Goal: Check status: Check status

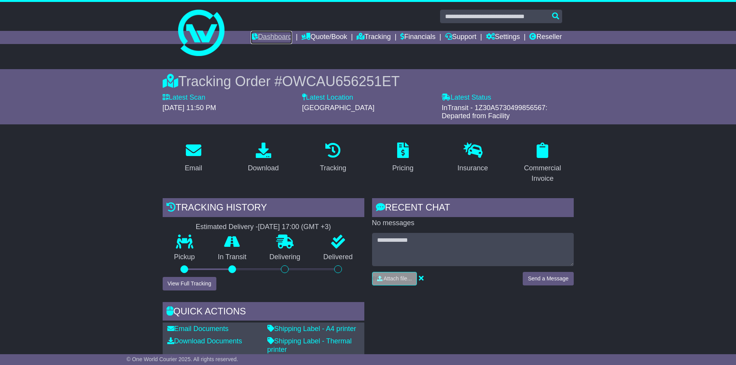
click at [264, 36] on link "Dashboard" at bounding box center [271, 37] width 41 height 13
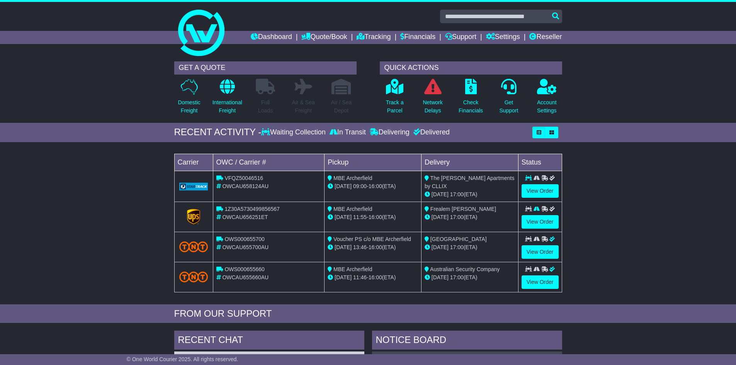
click at [395, 98] on p "Track a Parcel" at bounding box center [395, 106] width 18 height 16
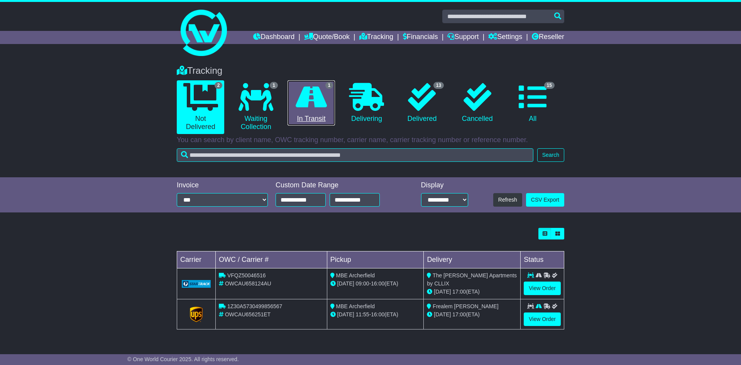
click at [318, 98] on icon at bounding box center [311, 97] width 31 height 28
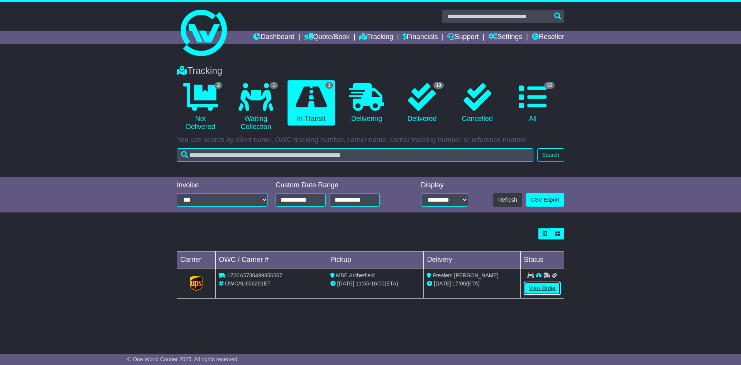
click at [549, 292] on link "View Order" at bounding box center [542, 288] width 37 height 14
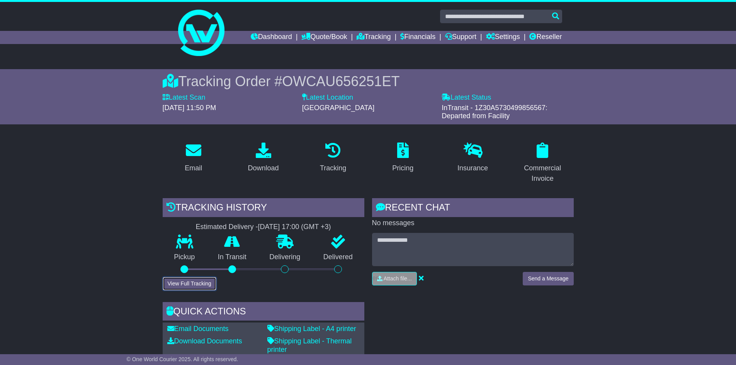
click at [192, 286] on button "View Full Tracking" at bounding box center [190, 284] width 54 height 14
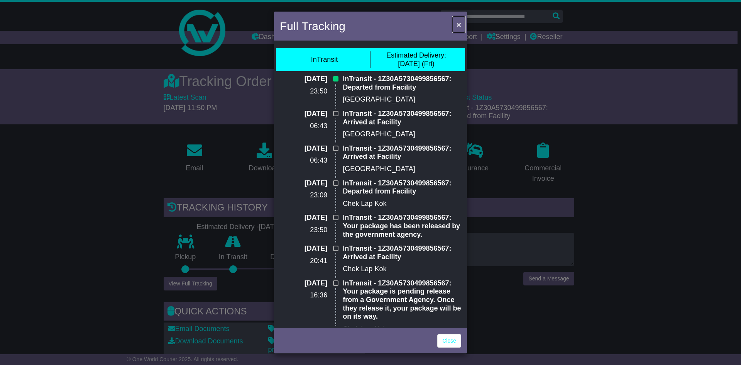
click at [460, 27] on span "×" at bounding box center [459, 24] width 5 height 9
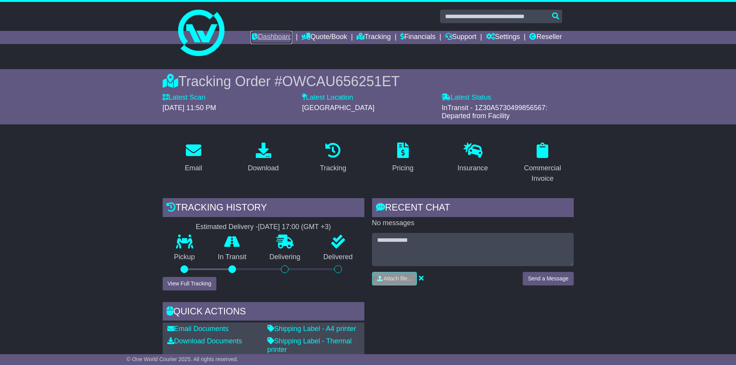
click at [261, 37] on link "Dashboard" at bounding box center [271, 37] width 41 height 13
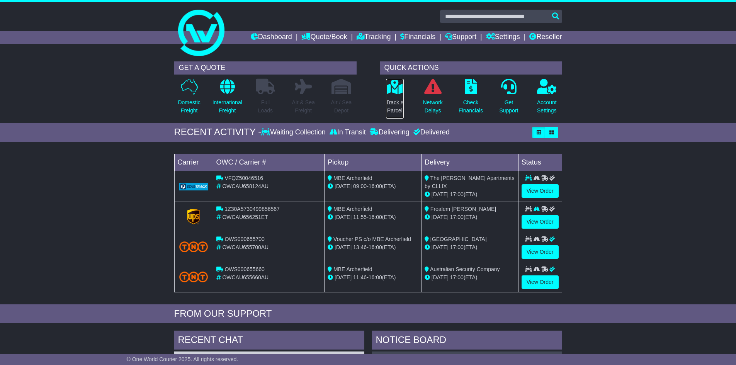
click at [393, 106] on p "Track a Parcel" at bounding box center [395, 106] width 18 height 16
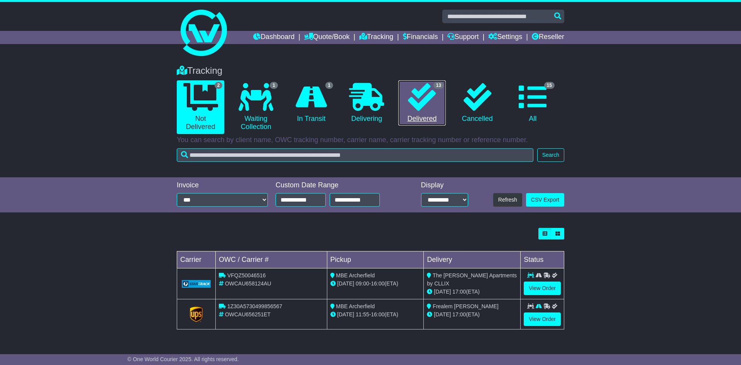
click at [432, 103] on icon at bounding box center [422, 97] width 28 height 28
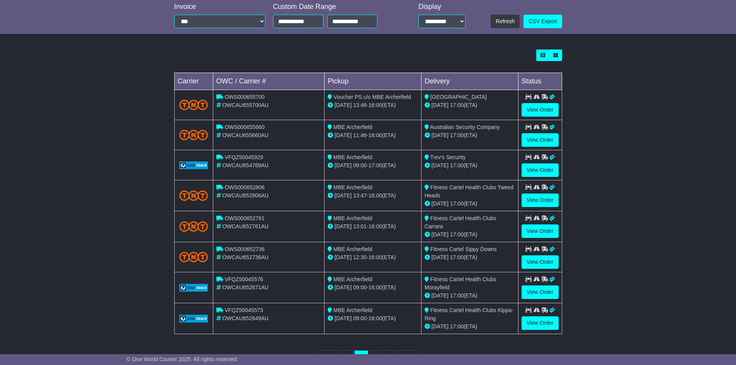
scroll to position [193, 0]
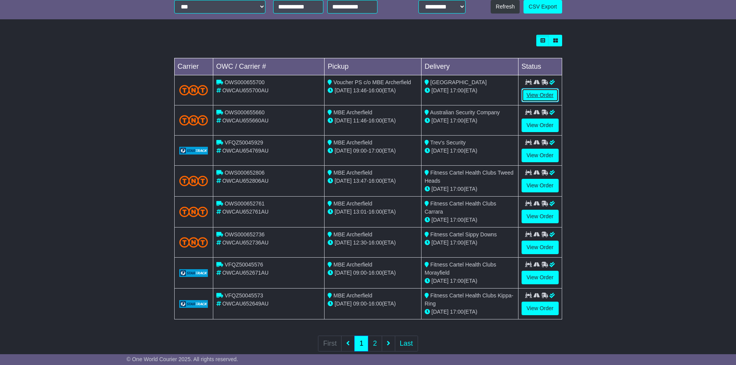
click at [534, 98] on link "View Order" at bounding box center [539, 95] width 37 height 14
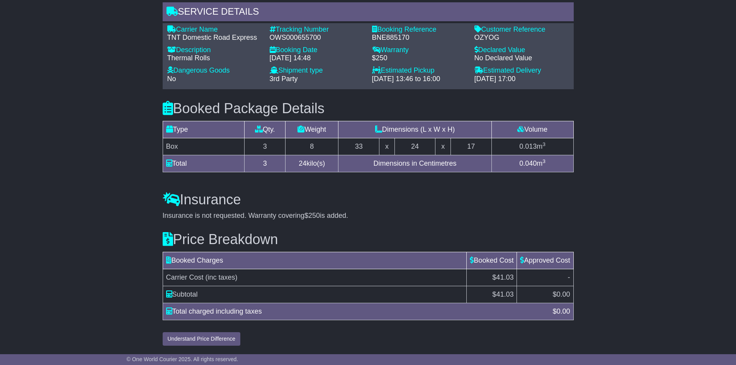
scroll to position [603, 0]
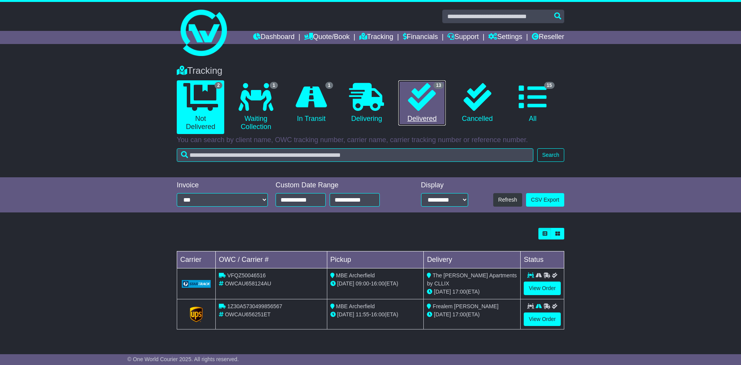
click at [418, 100] on icon at bounding box center [422, 97] width 28 height 28
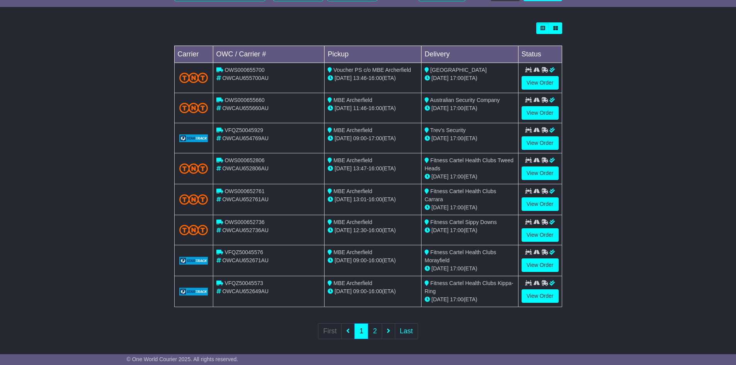
scroll to position [209, 0]
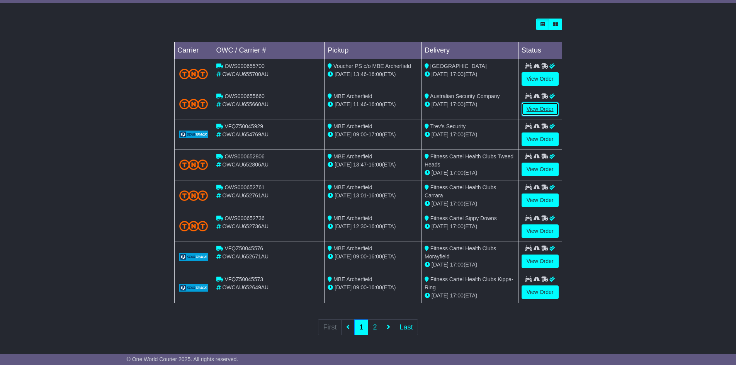
click at [541, 106] on link "View Order" at bounding box center [539, 109] width 37 height 14
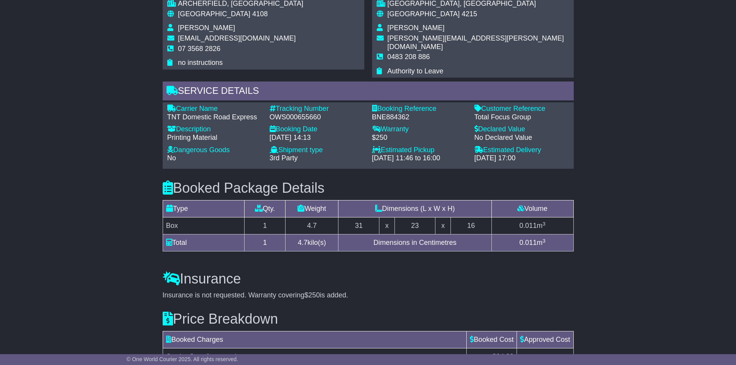
scroll to position [603, 0]
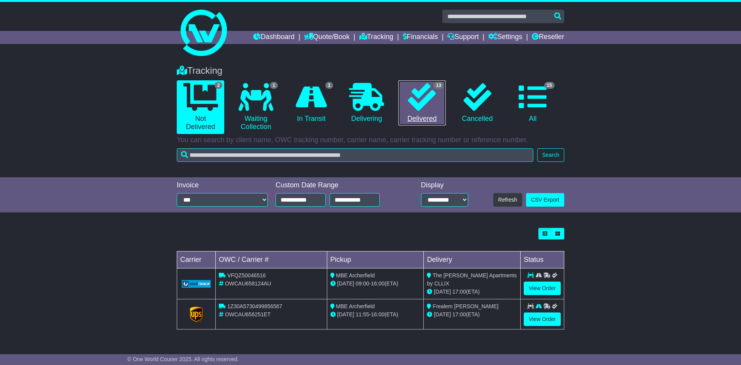
click at [415, 99] on icon at bounding box center [422, 97] width 28 height 28
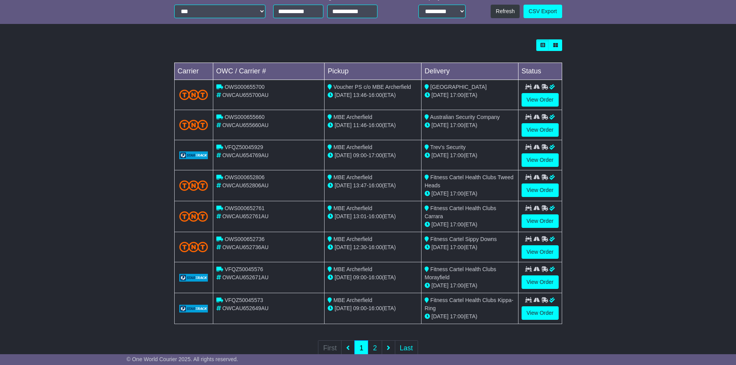
scroll to position [193, 0]
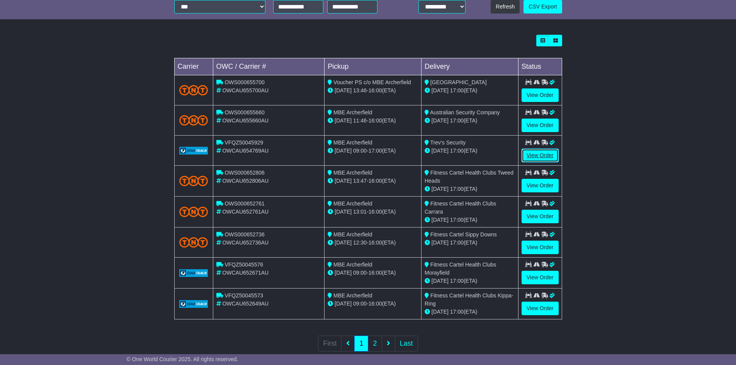
click at [544, 150] on link "View Order" at bounding box center [539, 156] width 37 height 14
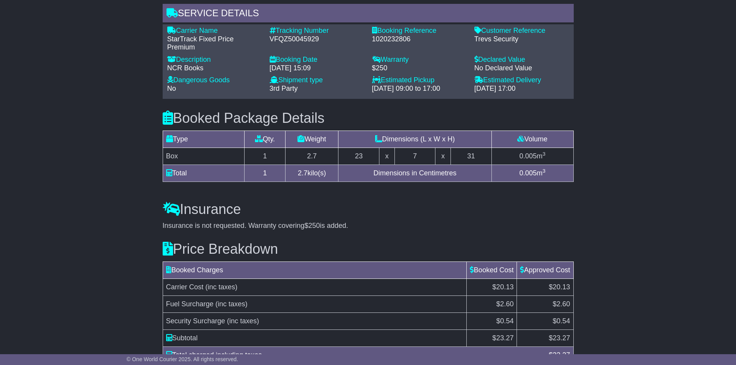
scroll to position [506, 0]
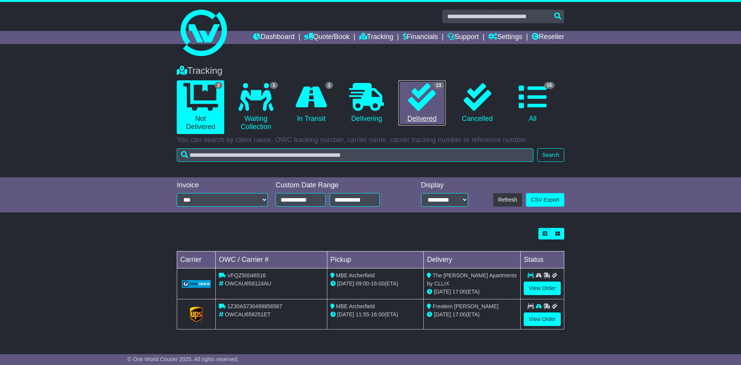
click at [425, 89] on icon at bounding box center [422, 97] width 28 height 28
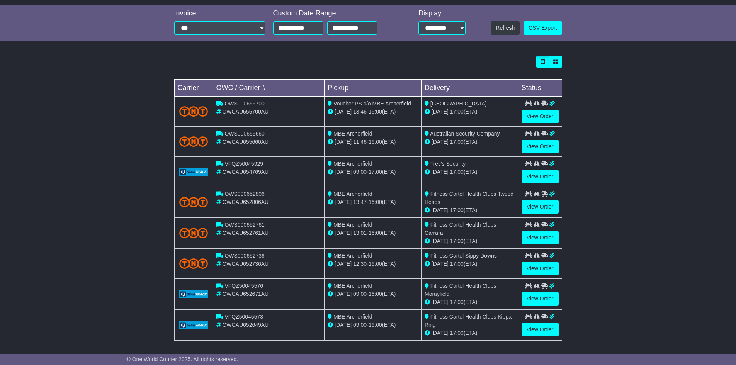
scroll to position [193, 0]
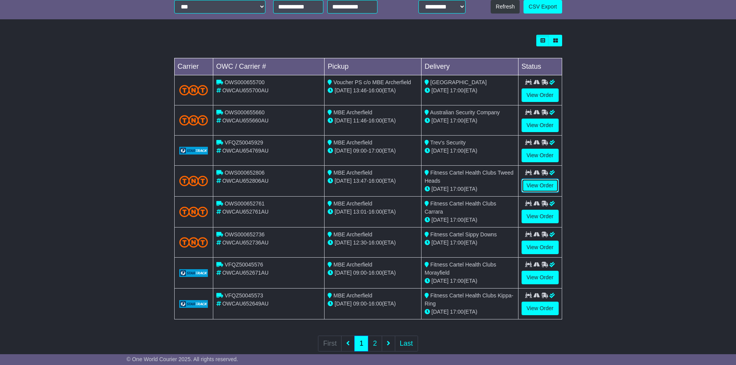
drag, startPoint x: 541, startPoint y: 185, endPoint x: 571, endPoint y: 196, distance: 32.7
click at [541, 185] on link "View Order" at bounding box center [539, 186] width 37 height 14
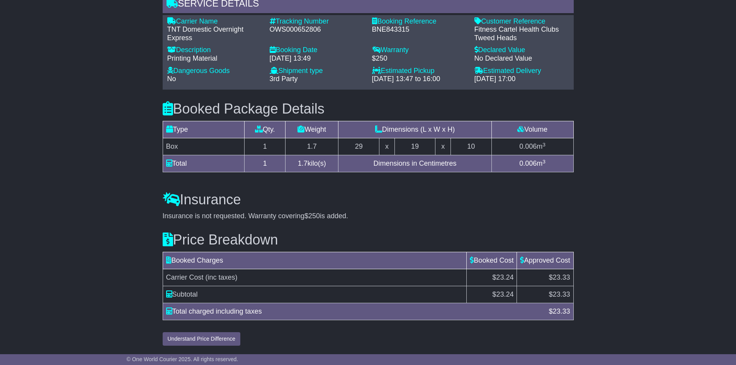
scroll to position [611, 0]
